Goal: Task Accomplishment & Management: Manage account settings

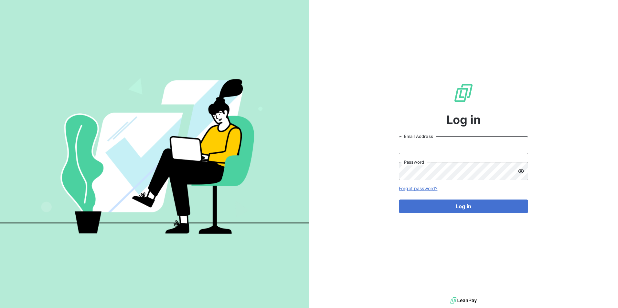
type input "[PERSON_NAME][EMAIL_ADDRESS][DOMAIN_NAME]"
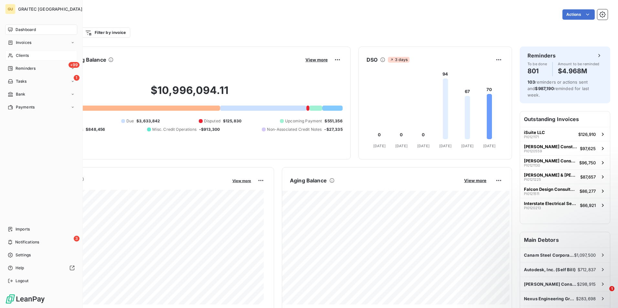
click at [26, 56] on span "Clients" at bounding box center [22, 56] width 13 height 6
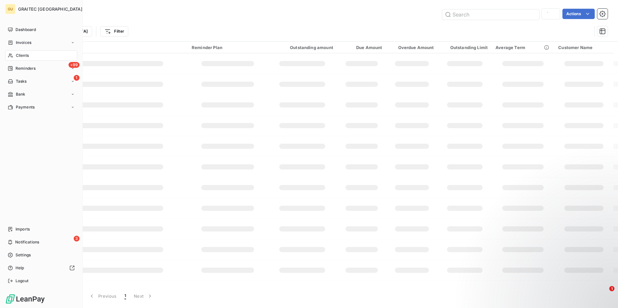
type input "mdc holdings"
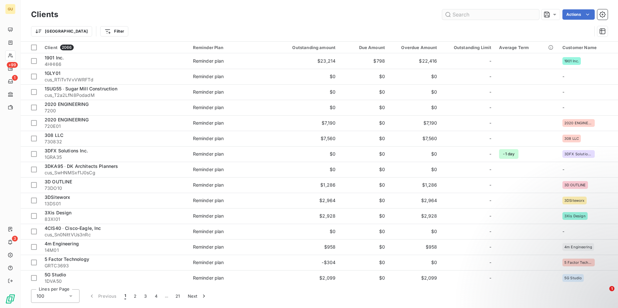
click at [461, 13] on input "text" at bounding box center [490, 14] width 97 height 10
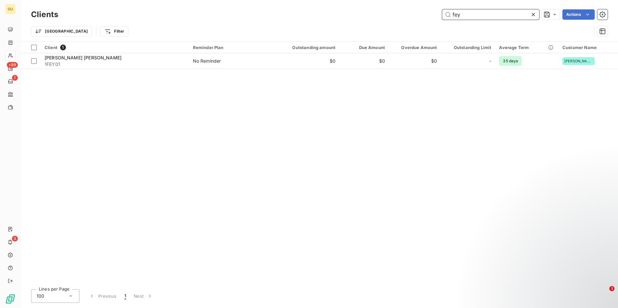
drag, startPoint x: 462, startPoint y: 16, endPoint x: 431, endPoint y: 13, distance: 30.9
click at [431, 13] on div "fey Actions" at bounding box center [337, 14] width 542 height 10
drag, startPoint x: 468, startPoint y: 19, endPoint x: 454, endPoint y: 12, distance: 15.6
click at [450, 12] on input "lae" at bounding box center [490, 14] width 97 height 10
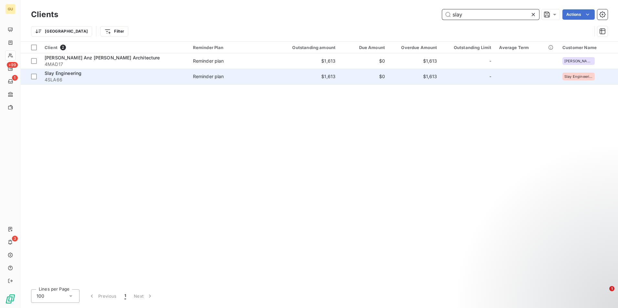
type input "slay"
click at [60, 75] on span "Slay Engineering" at bounding box center [63, 72] width 37 height 5
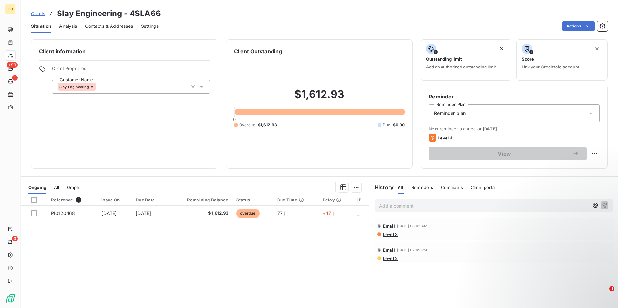
click at [447, 188] on span "Comments" at bounding box center [452, 187] width 22 height 5
click at [406, 208] on p "Add a comment ﻿" at bounding box center [484, 206] width 210 height 8
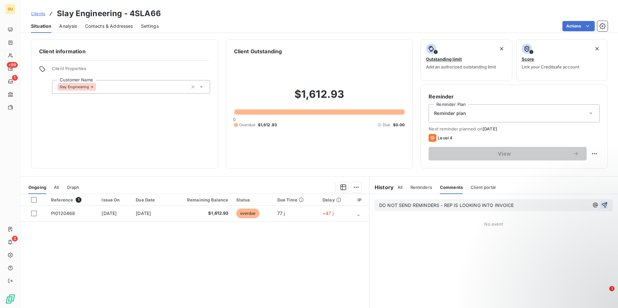
click at [601, 203] on icon "button" at bounding box center [604, 205] width 6 height 6
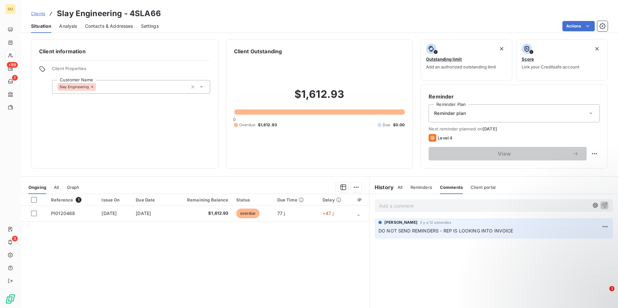
click at [421, 205] on p "Add a comment ﻿" at bounding box center [484, 206] width 210 height 8
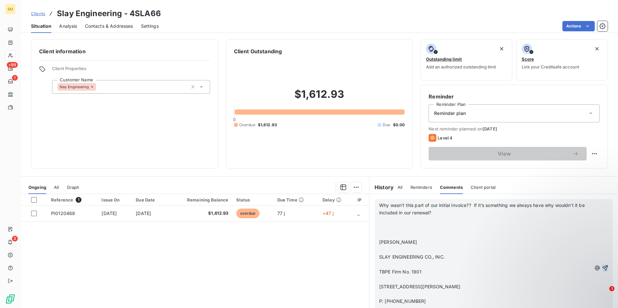
click at [570, 237] on p "﻿" at bounding box center [485, 235] width 212 height 7
click at [379, 205] on span "Why wasn’t this part of our initial invoice?? If it’s something we always have …" at bounding box center [482, 209] width 207 height 13
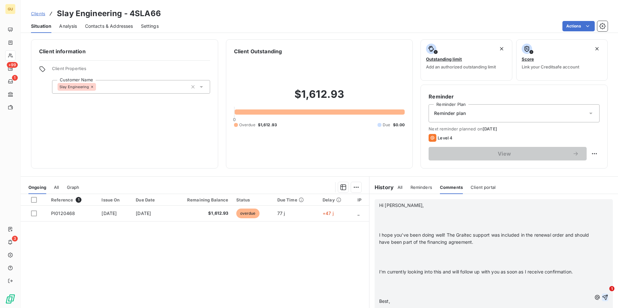
click at [588, 253] on div "Hi [PERSON_NAME], ﻿ ﻿ I hope you’ve been doing well! The Graitec support was in…" at bounding box center [493, 297] width 229 height 193
click at [581, 213] on p "﻿" at bounding box center [485, 212] width 212 height 7
click at [603, 298] on icon "button" at bounding box center [605, 297] width 5 height 5
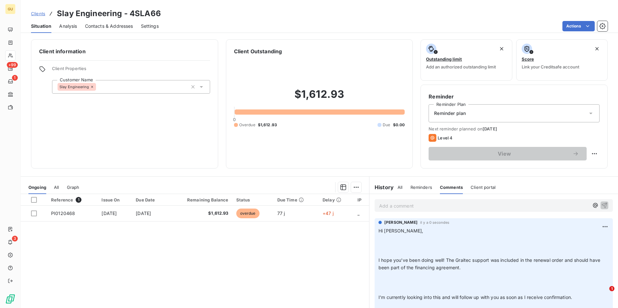
click at [395, 209] on p "Add a comment ﻿" at bounding box center [484, 206] width 210 height 8
click at [601, 203] on icon "button" at bounding box center [604, 205] width 6 height 6
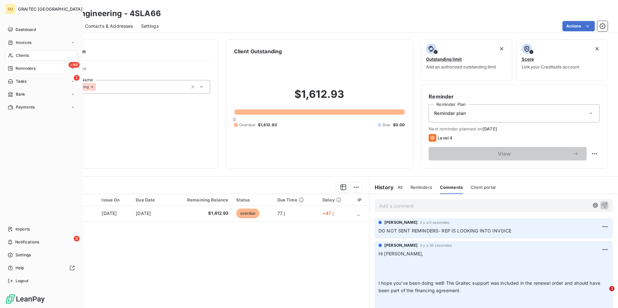
click at [27, 69] on span "Reminders" at bounding box center [26, 69] width 20 height 6
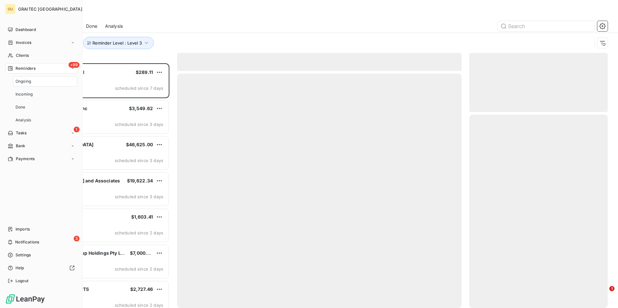
scroll to position [240, 134]
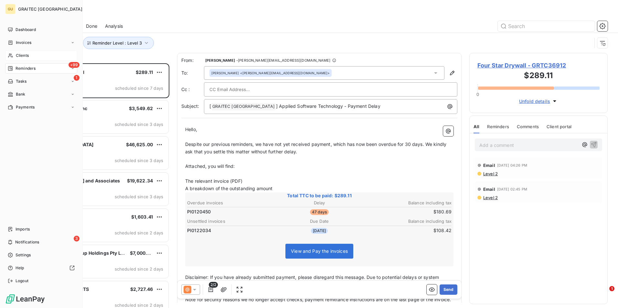
click at [38, 58] on div "Clients" at bounding box center [41, 55] width 72 height 10
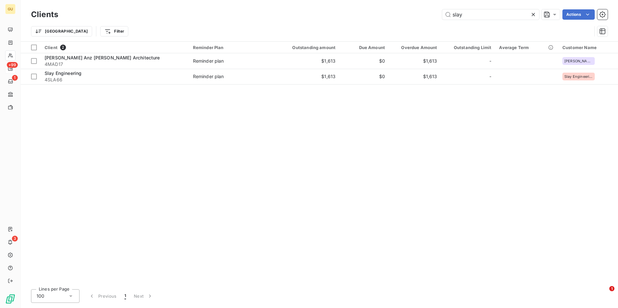
drag, startPoint x: 465, startPoint y: 16, endPoint x: 433, endPoint y: 10, distance: 32.9
click at [433, 10] on div "slay Actions" at bounding box center [337, 14] width 542 height 10
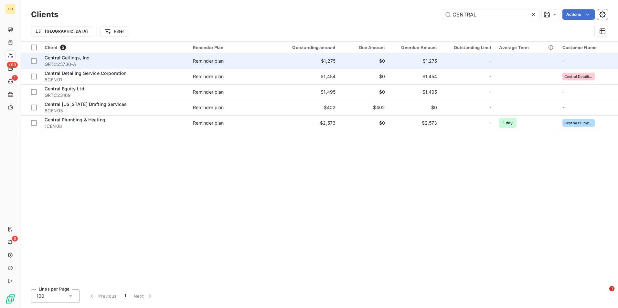
type input "CENTRAL"
click at [55, 61] on span "GRTC25730-A" at bounding box center [115, 64] width 141 height 6
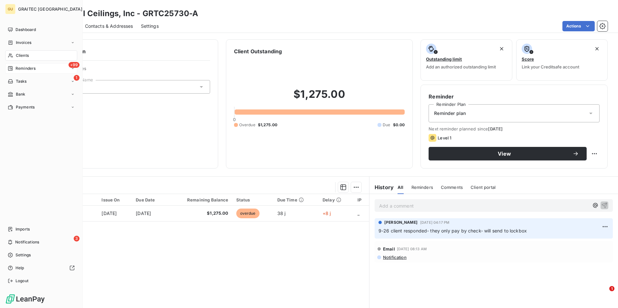
click at [29, 56] on div "Clients" at bounding box center [41, 55] width 72 height 10
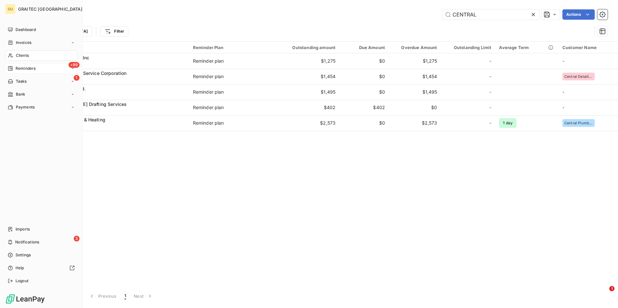
click at [27, 57] on span "Clients" at bounding box center [22, 56] width 13 height 6
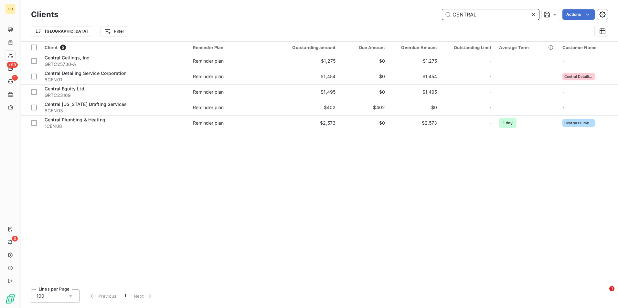
drag, startPoint x: 482, startPoint y: 13, endPoint x: 409, endPoint y: 23, distance: 73.5
click at [409, 23] on div "Clients CENTRAL Actions Trier Filter" at bounding box center [319, 25] width 577 height 34
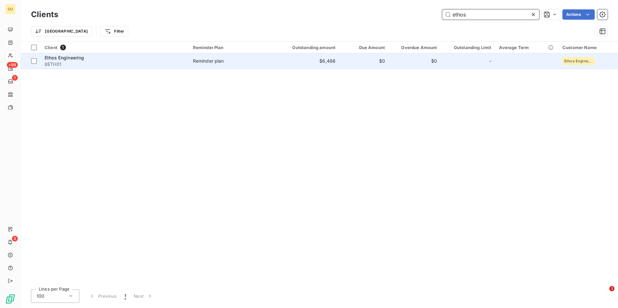
type input "ethos"
click at [72, 58] on span "Ethos Engineering" at bounding box center [65, 57] width 40 height 5
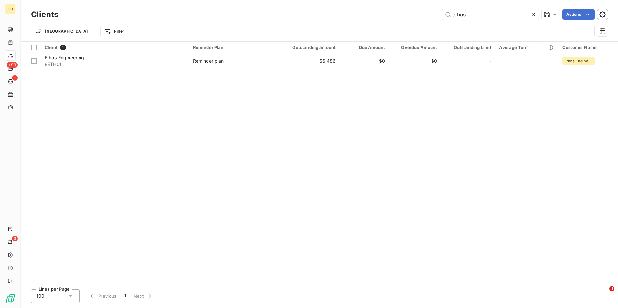
drag, startPoint x: 468, startPoint y: 15, endPoint x: 428, endPoint y: 15, distance: 39.4
click at [428, 15] on div "ethos Actions" at bounding box center [337, 14] width 542 height 10
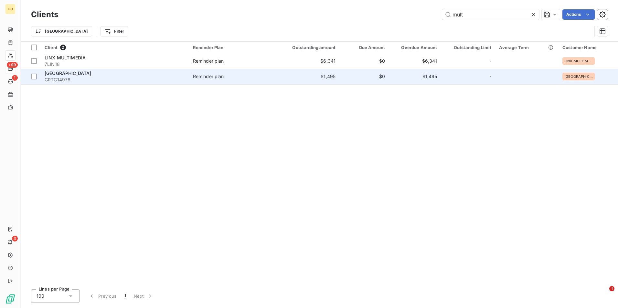
type input "mult"
click at [71, 73] on span "[GEOGRAPHIC_DATA]" at bounding box center [68, 72] width 47 height 5
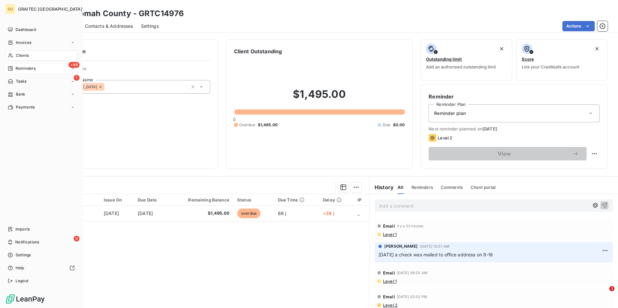
click at [19, 53] on span "Clients" at bounding box center [22, 56] width 13 height 6
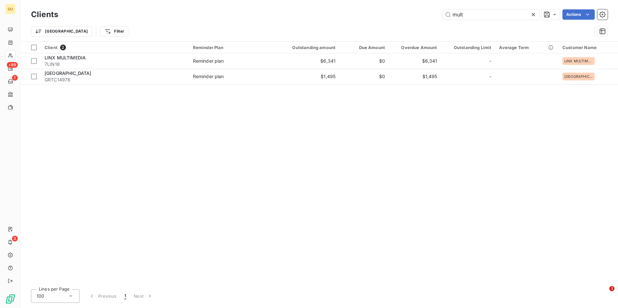
drag, startPoint x: 466, startPoint y: 16, endPoint x: 431, endPoint y: 15, distance: 35.6
click at [431, 15] on div "mult Actions" at bounding box center [337, 14] width 542 height 10
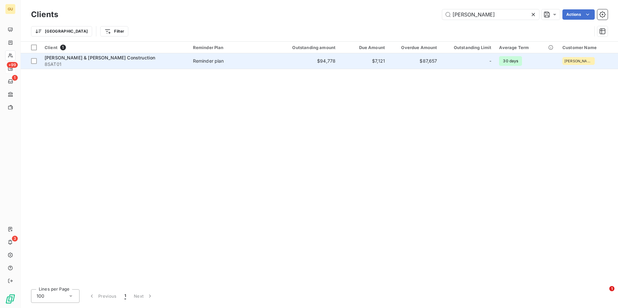
type input "[PERSON_NAME]"
click at [83, 59] on span "[PERSON_NAME] & [PERSON_NAME] Construction" at bounding box center [100, 57] width 111 height 5
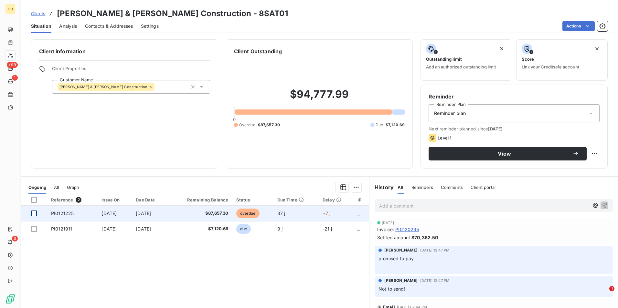
click at [31, 213] on div at bounding box center [34, 214] width 6 height 6
click at [304, 219] on td "37 j" at bounding box center [295, 214] width 45 height 16
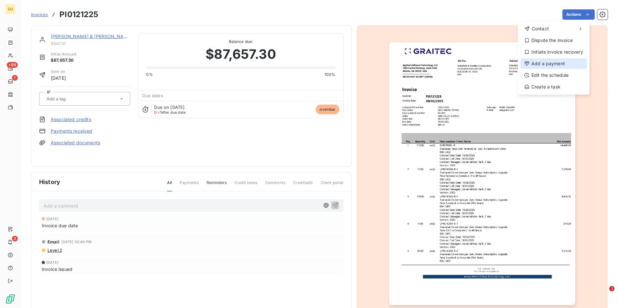
click at [543, 64] on div "Add a payment" at bounding box center [553, 64] width 67 height 10
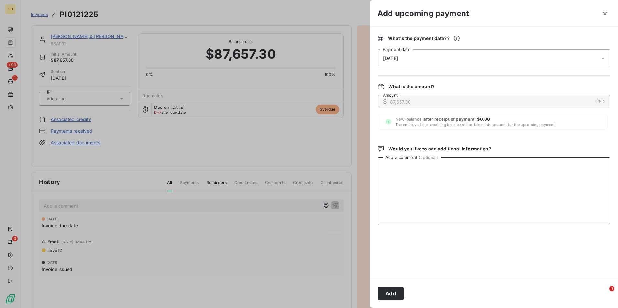
click at [406, 173] on textarea "Add a comment ( optional )" at bounding box center [494, 190] width 233 height 67
type textarea "c"
type textarea "p"
type textarea "Paid by credit card on [DATE]"
click at [393, 293] on button "Add" at bounding box center [391, 294] width 26 height 14
